Goal: Communication & Community: Answer question/provide support

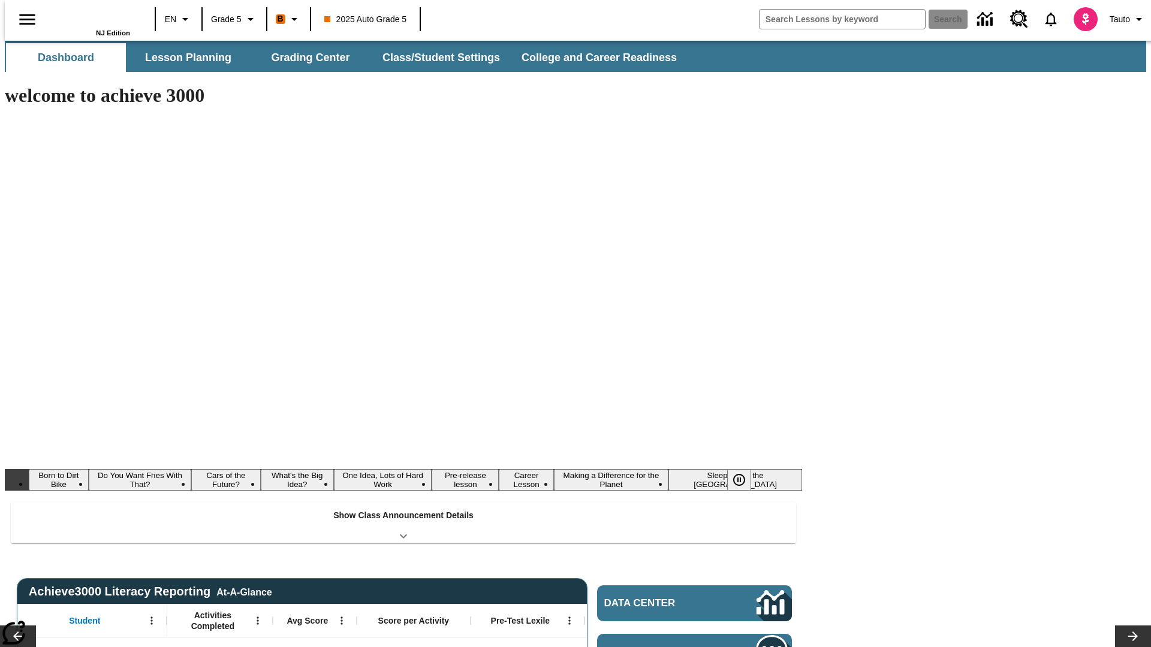
type input "-1"
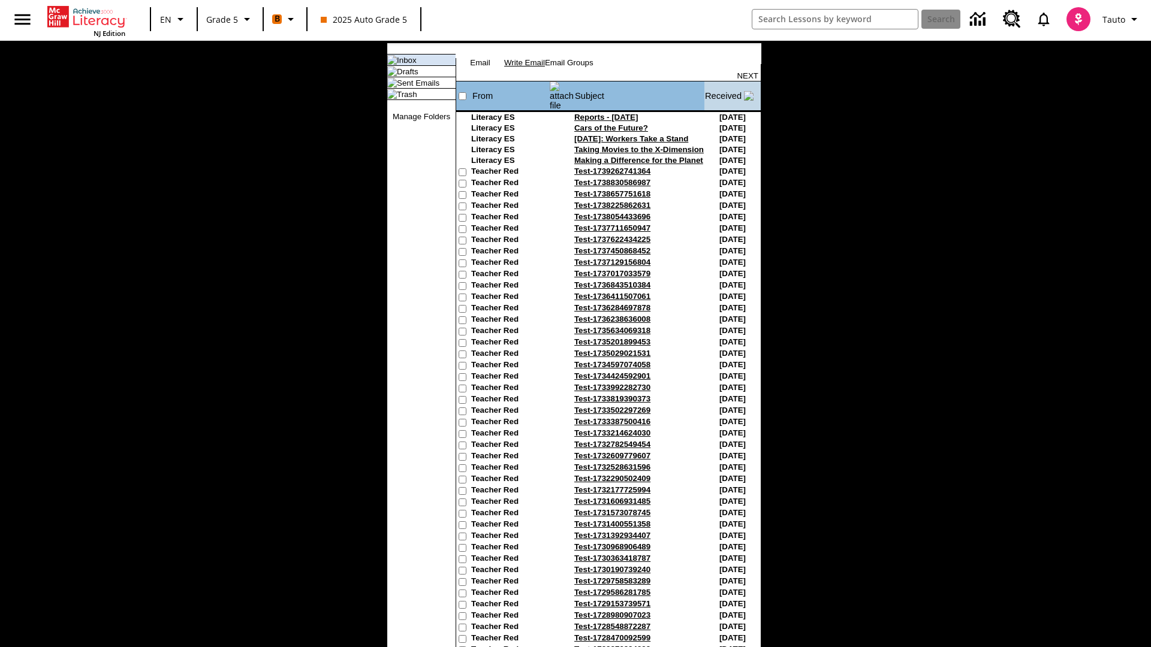
click at [545, 67] on link "Write Email" at bounding box center [524, 62] width 41 height 9
